Goal: Check status: Check status

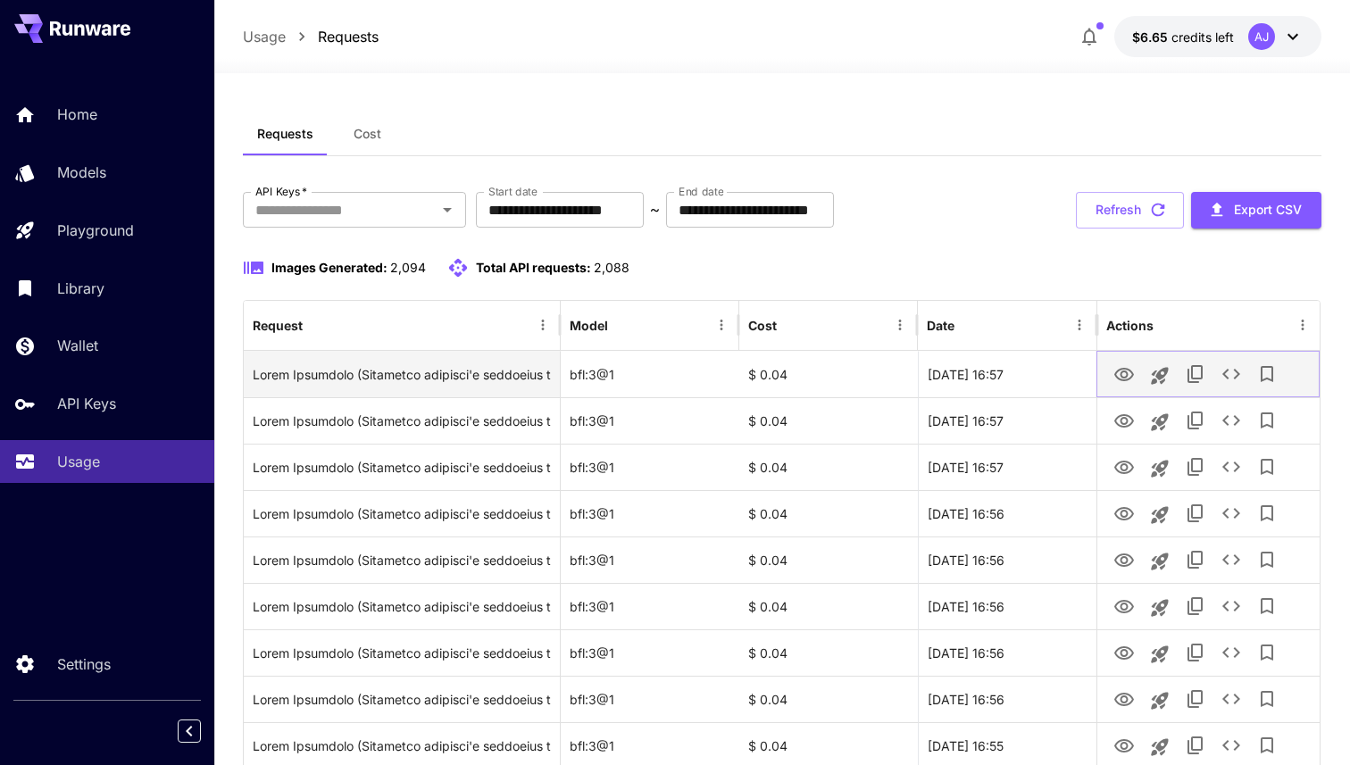
click at [1113, 373] on icon "View Image" at bounding box center [1123, 374] width 21 height 21
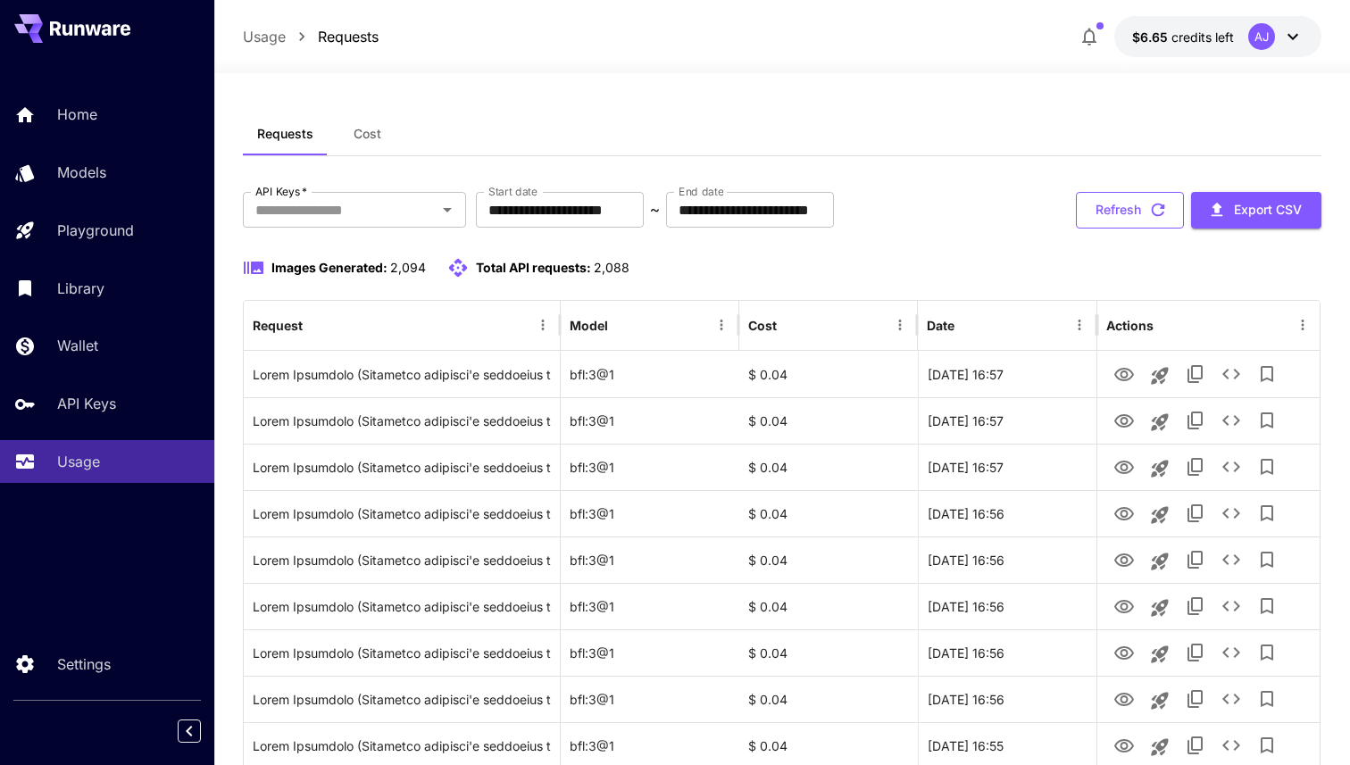
click at [1138, 205] on button "Refresh" at bounding box center [1130, 210] width 108 height 37
click at [1140, 206] on button "Refresh" at bounding box center [1130, 210] width 108 height 37
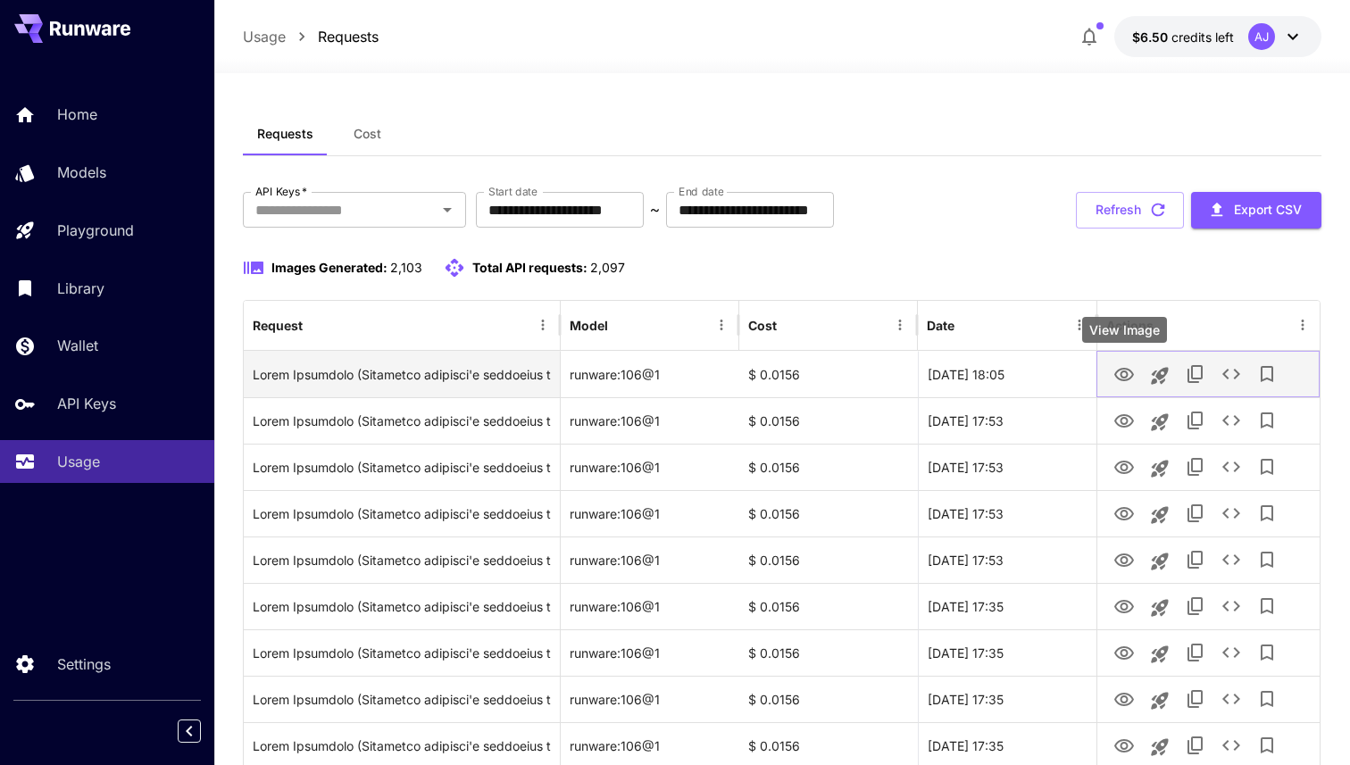
click at [1120, 368] on icon "View Image" at bounding box center [1123, 374] width 21 height 21
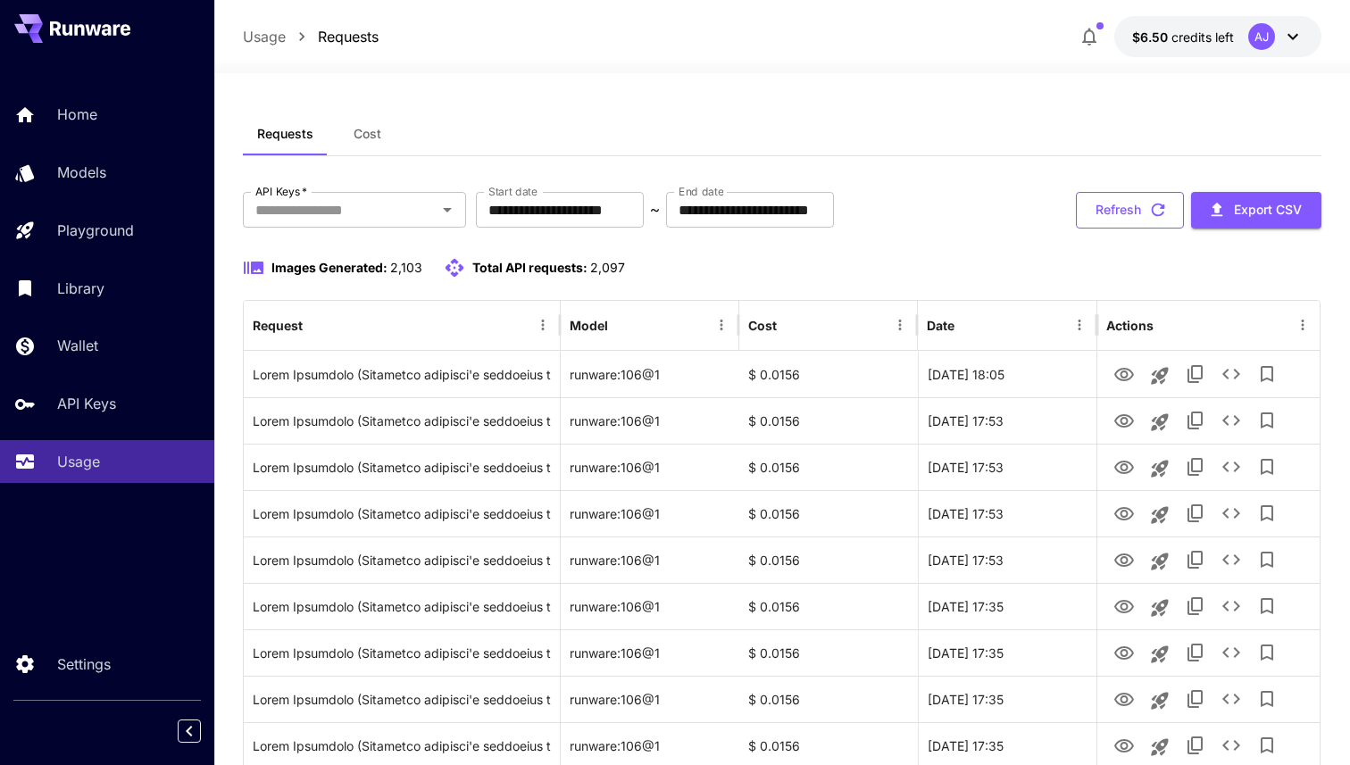
click at [1104, 193] on button "Refresh" at bounding box center [1130, 210] width 108 height 37
click at [1141, 201] on button "Refresh" at bounding box center [1130, 210] width 108 height 37
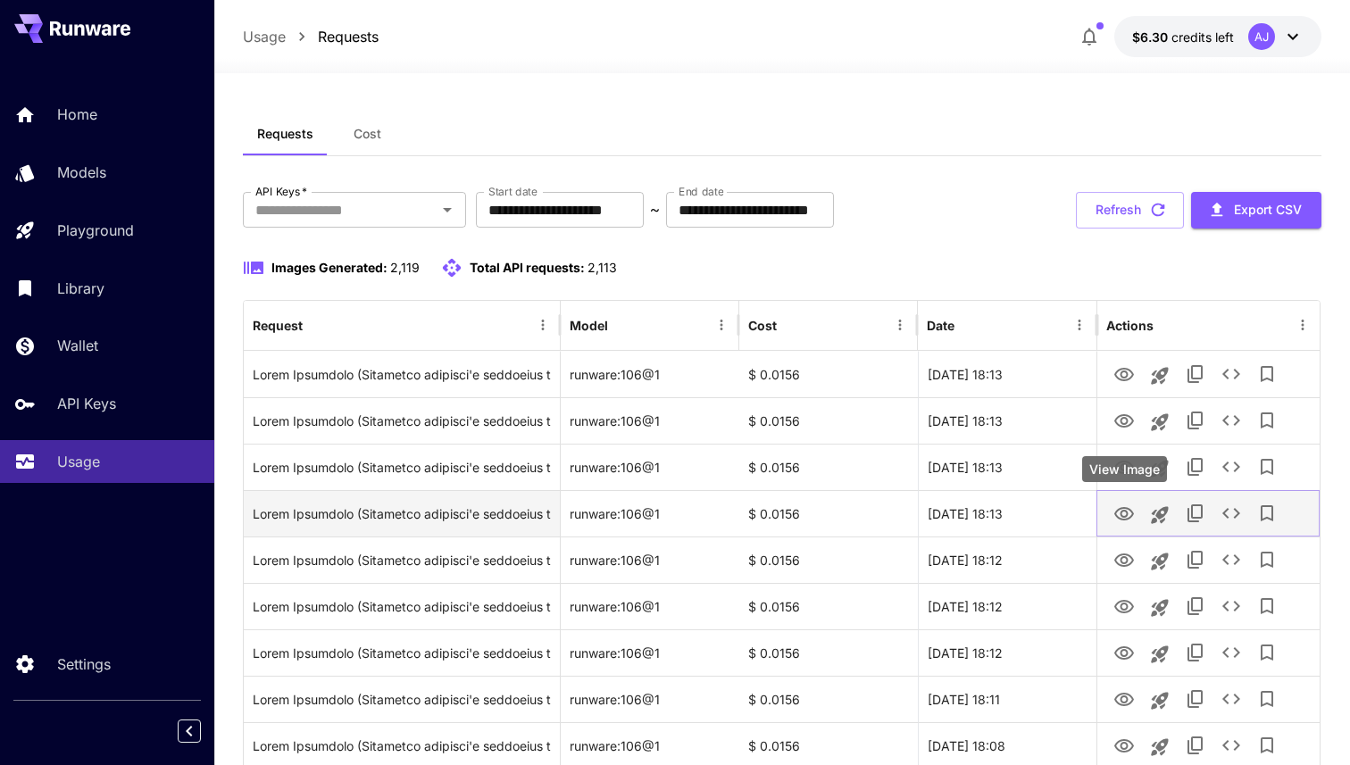
click at [1128, 507] on icon "View Image" at bounding box center [1124, 513] width 20 height 13
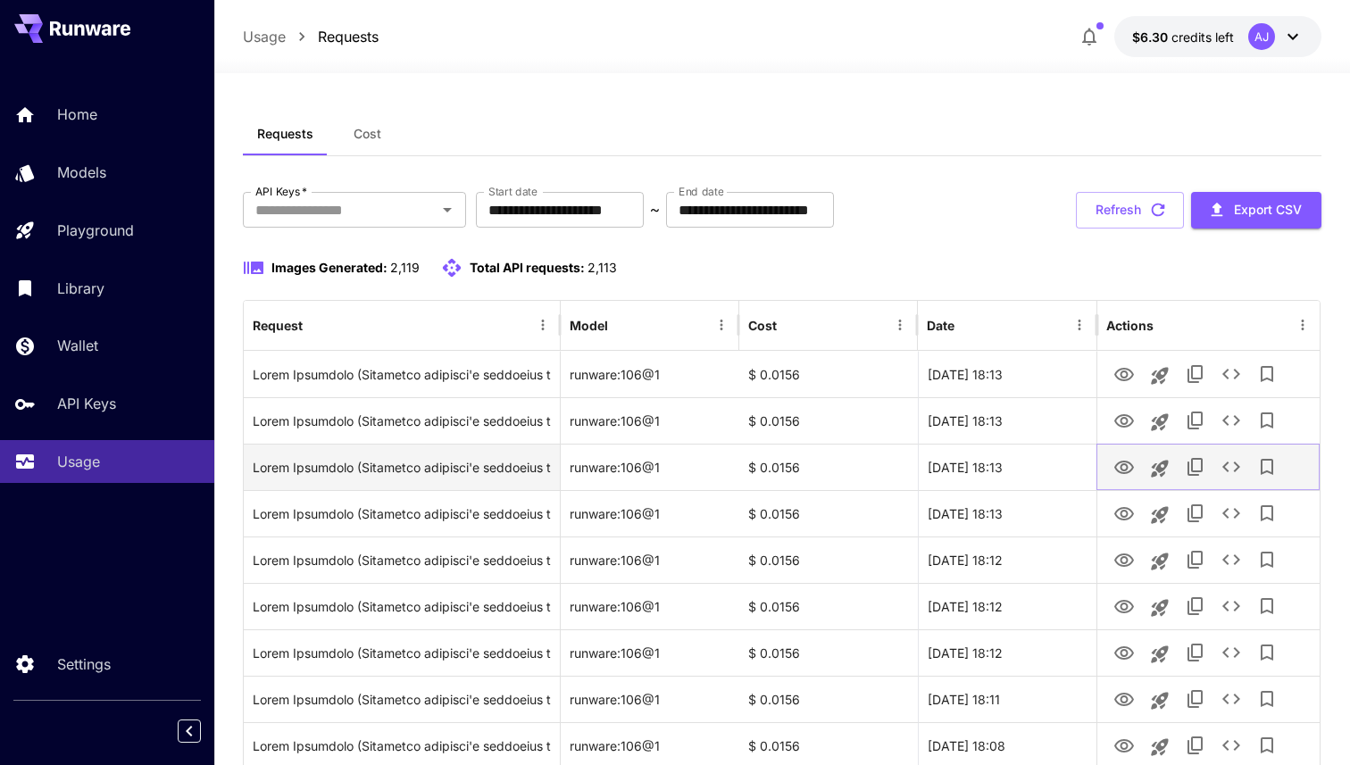
click at [1127, 457] on icon "View Image" at bounding box center [1123, 467] width 21 height 21
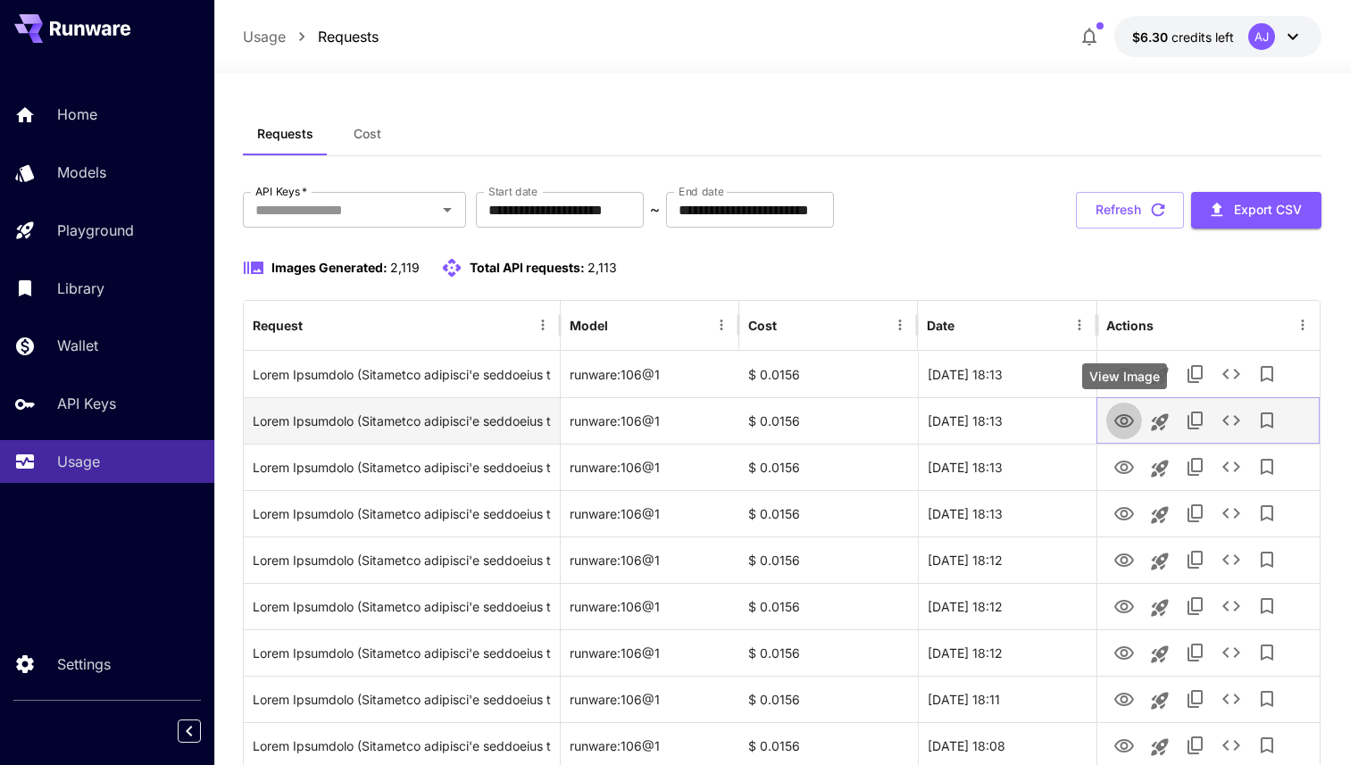
click at [1128, 412] on icon "View Image" at bounding box center [1123, 421] width 21 height 21
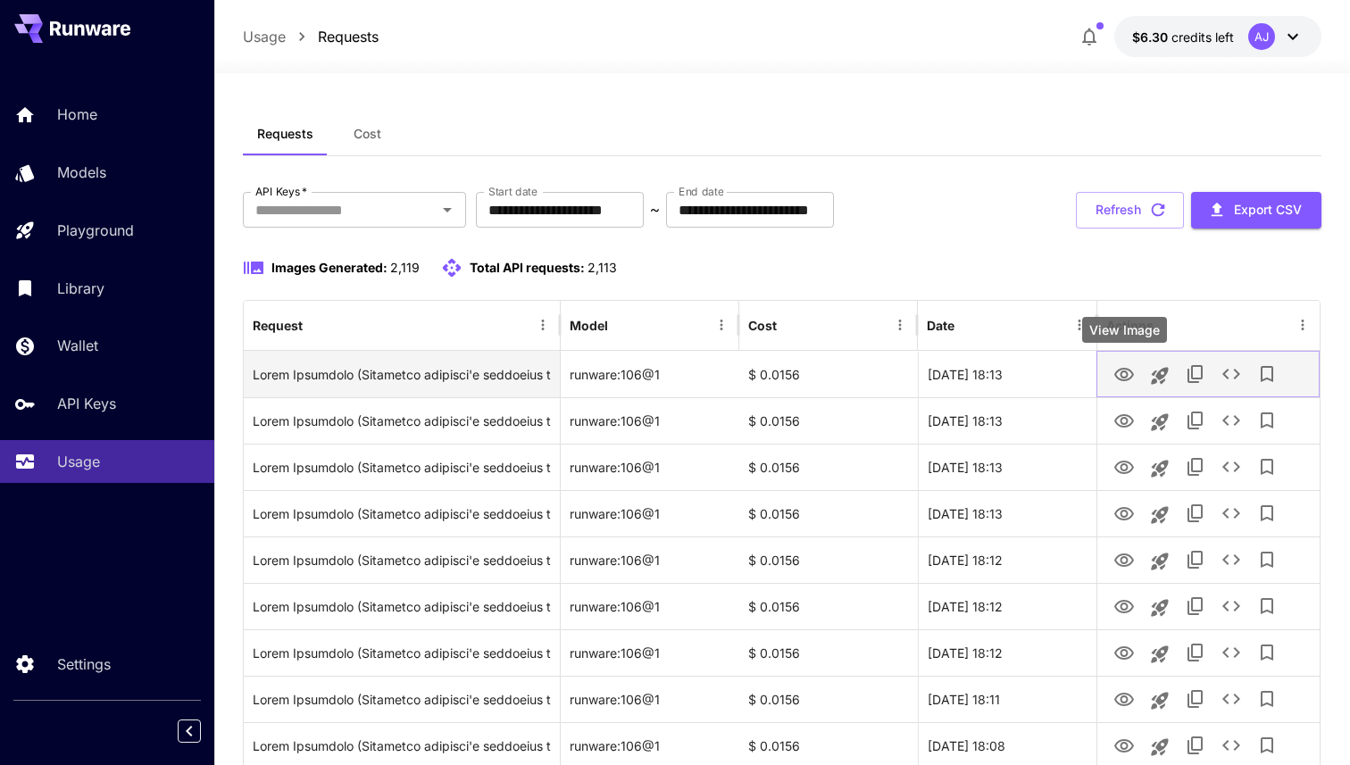
click at [1120, 366] on icon "View Image" at bounding box center [1123, 374] width 21 height 21
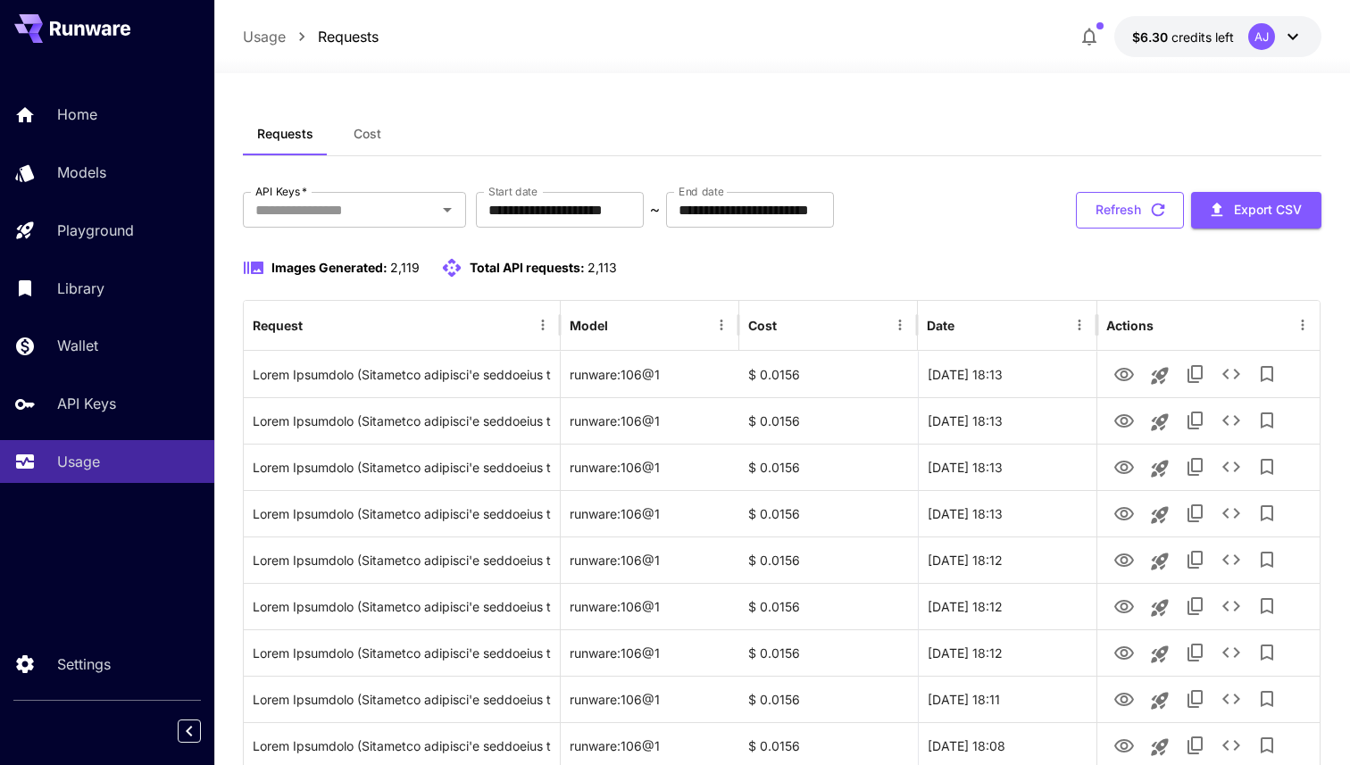
click at [1076, 206] on button "Refresh" at bounding box center [1130, 210] width 108 height 37
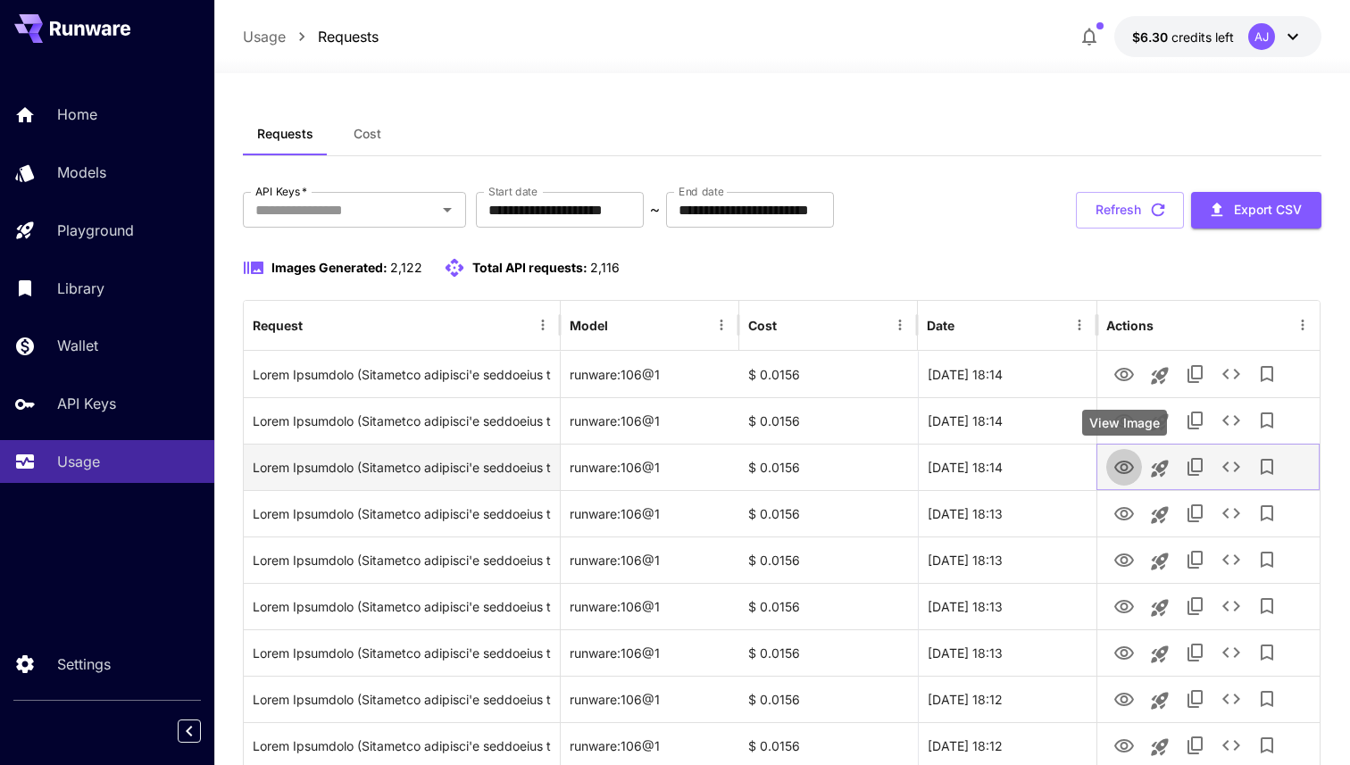
click at [1128, 463] on icon "View Image" at bounding box center [1123, 467] width 21 height 21
